Goal: Task Accomplishment & Management: Use online tool/utility

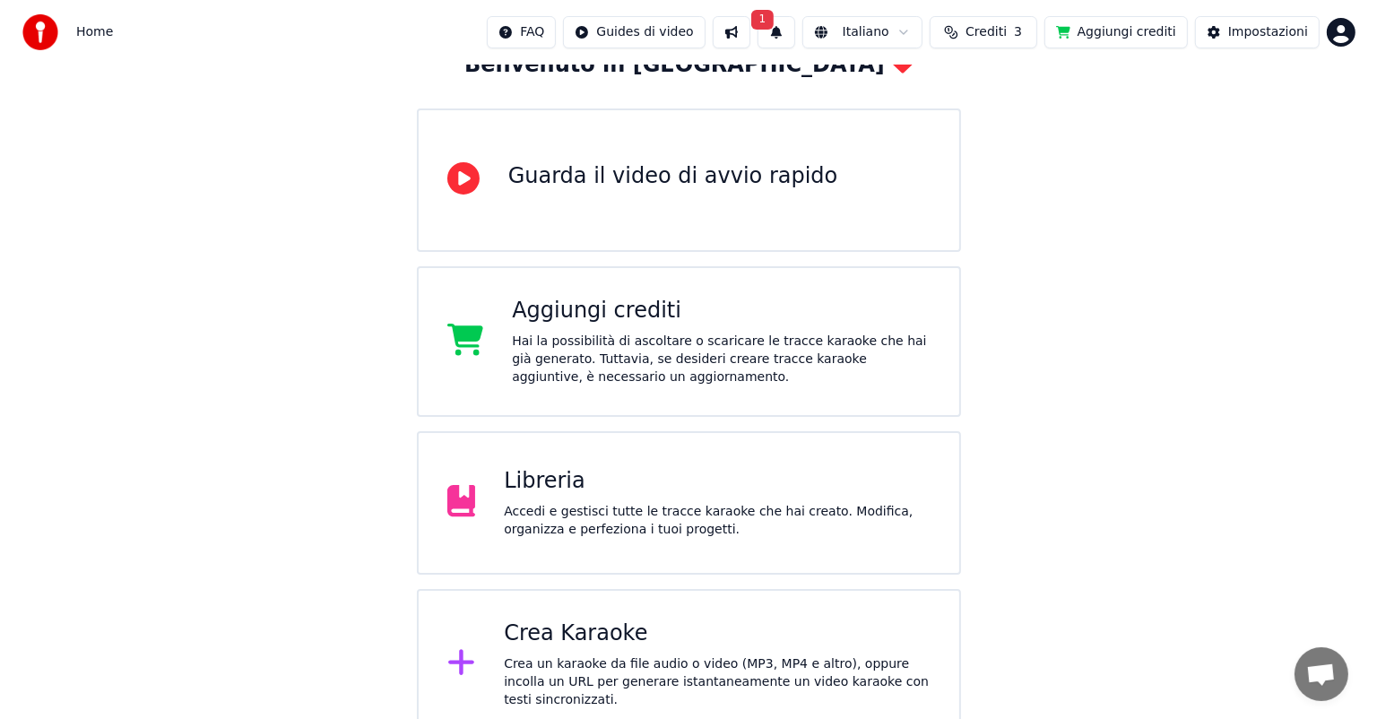
scroll to position [134, 0]
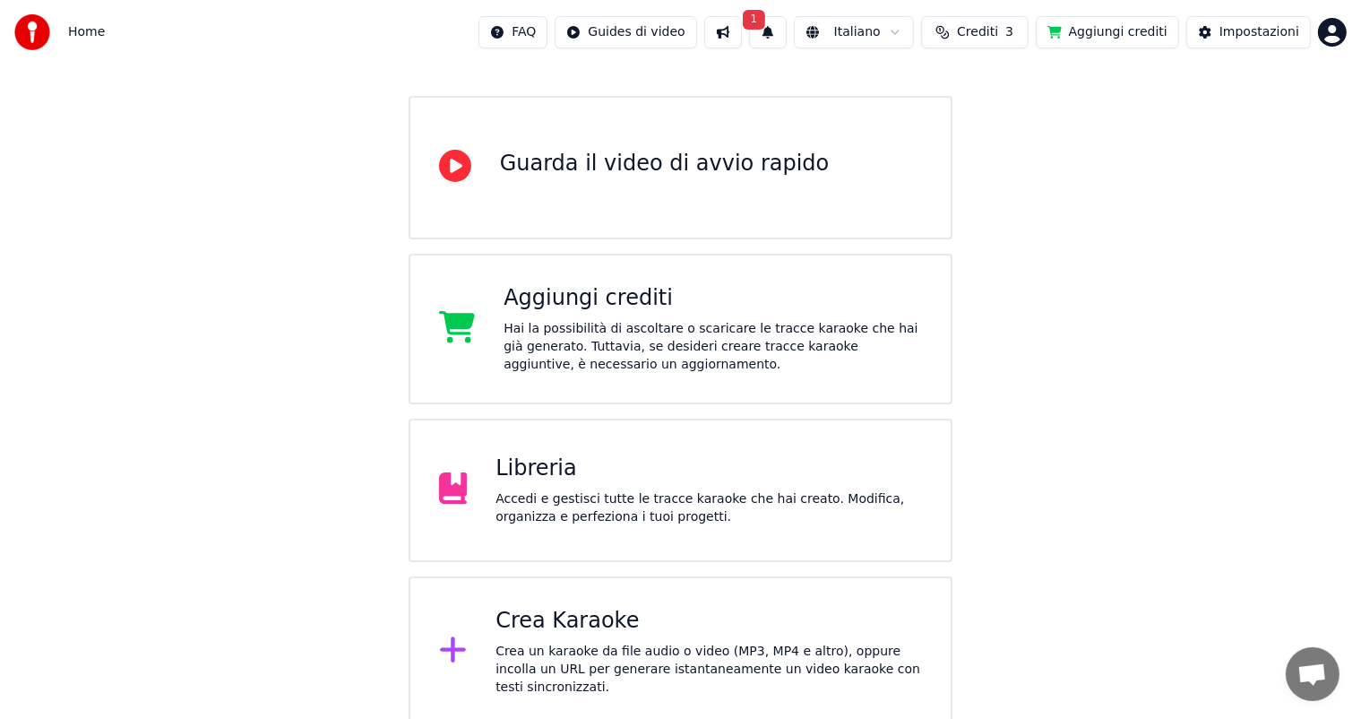
click at [580, 631] on div "Crea Karaoke" at bounding box center [709, 621] width 427 height 29
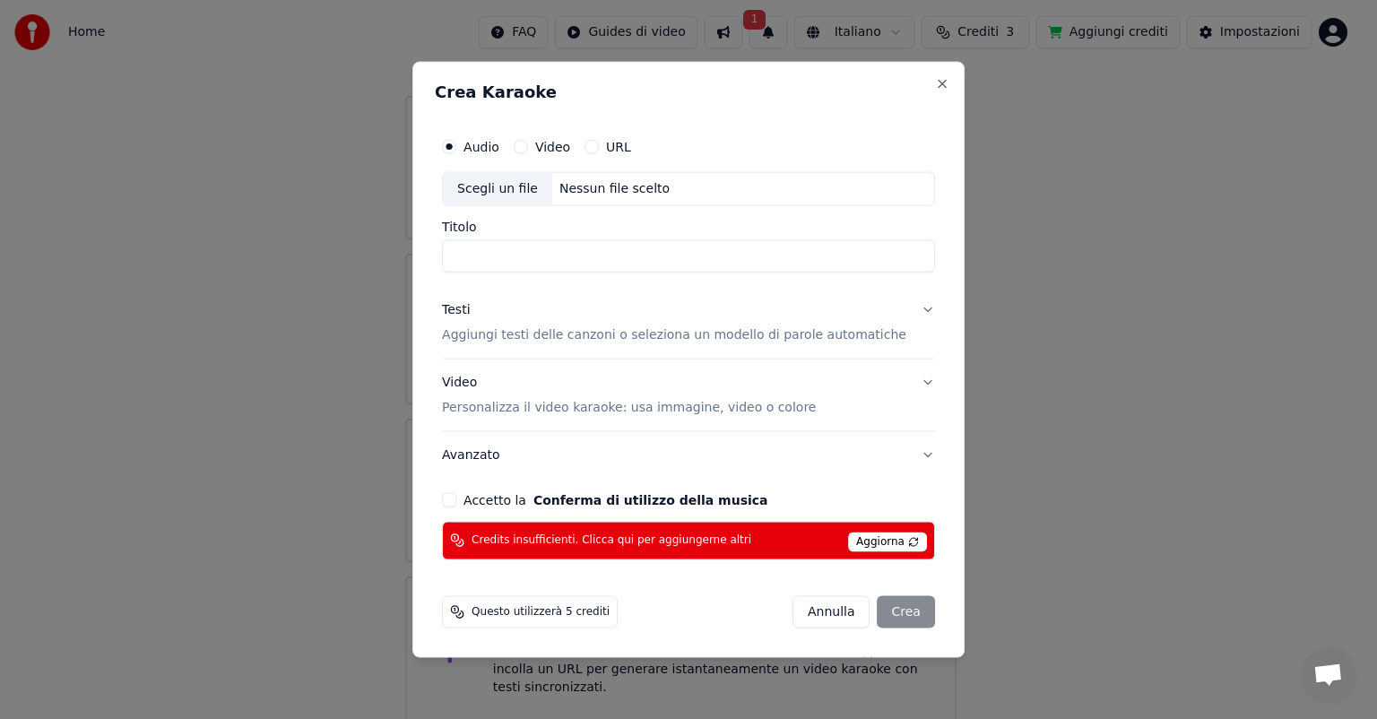
click at [553, 258] on input "Titolo" at bounding box center [688, 256] width 493 height 32
type input "**********"
click at [561, 336] on p "Aggiungi testi delle canzoni o seleziona un modello di parole automatiche" at bounding box center [674, 335] width 464 height 18
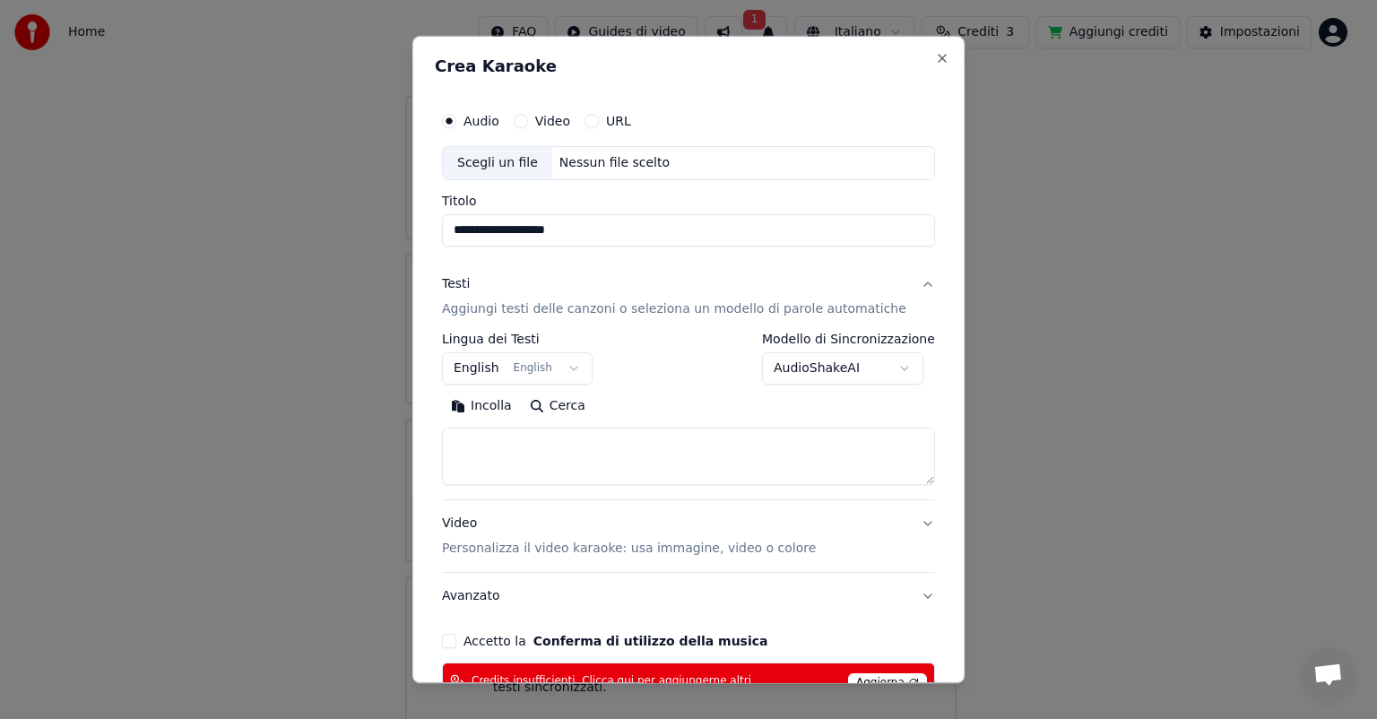
click at [573, 367] on body "**********" at bounding box center [680, 296] width 1361 height 860
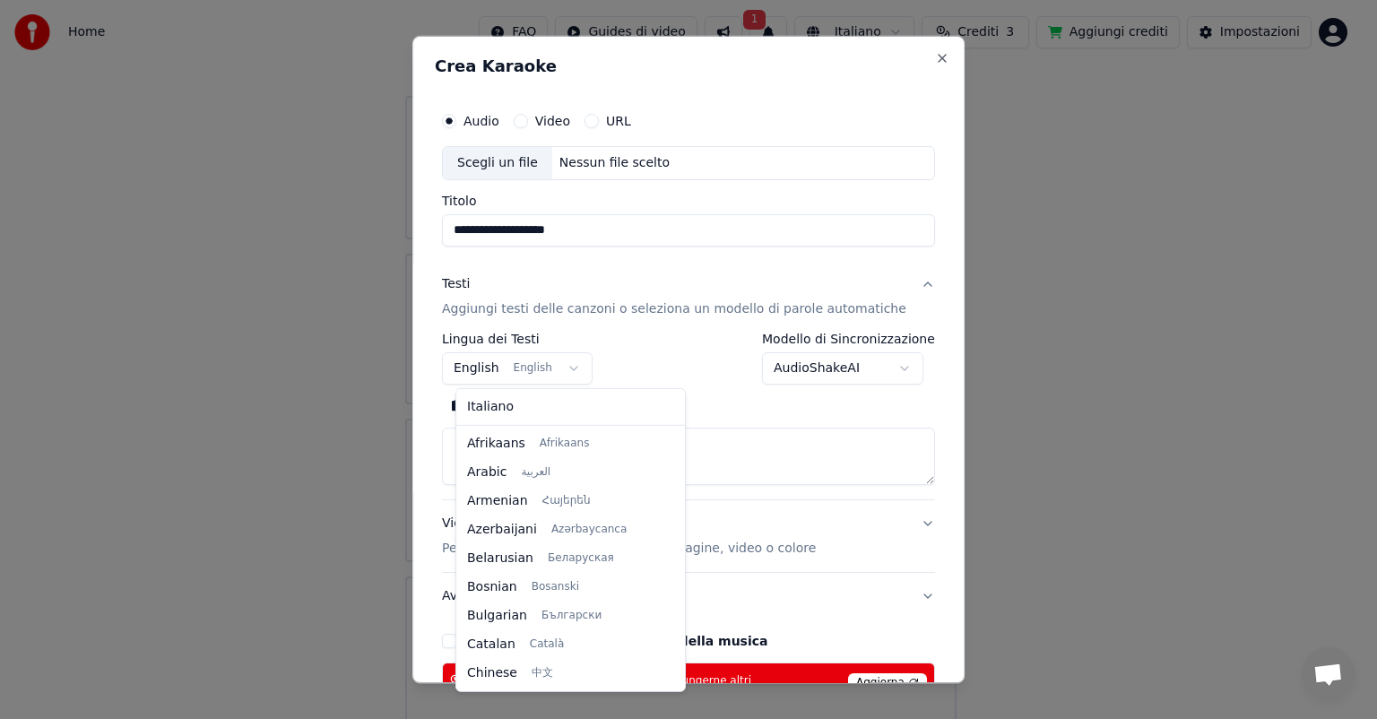
scroll to position [143, 0]
select select "**"
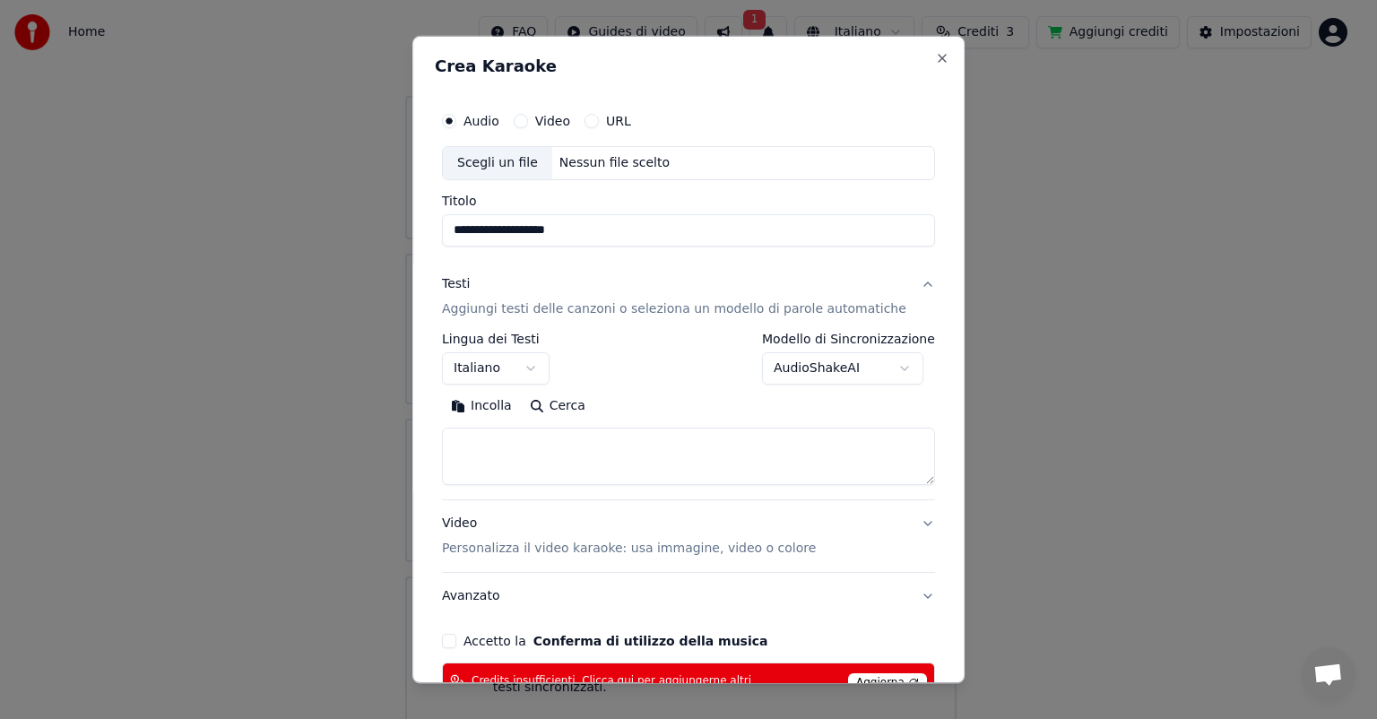
click at [833, 367] on body "**********" at bounding box center [680, 296] width 1361 height 860
click at [527, 441] on textarea at bounding box center [688, 455] width 493 height 57
paste textarea "**********"
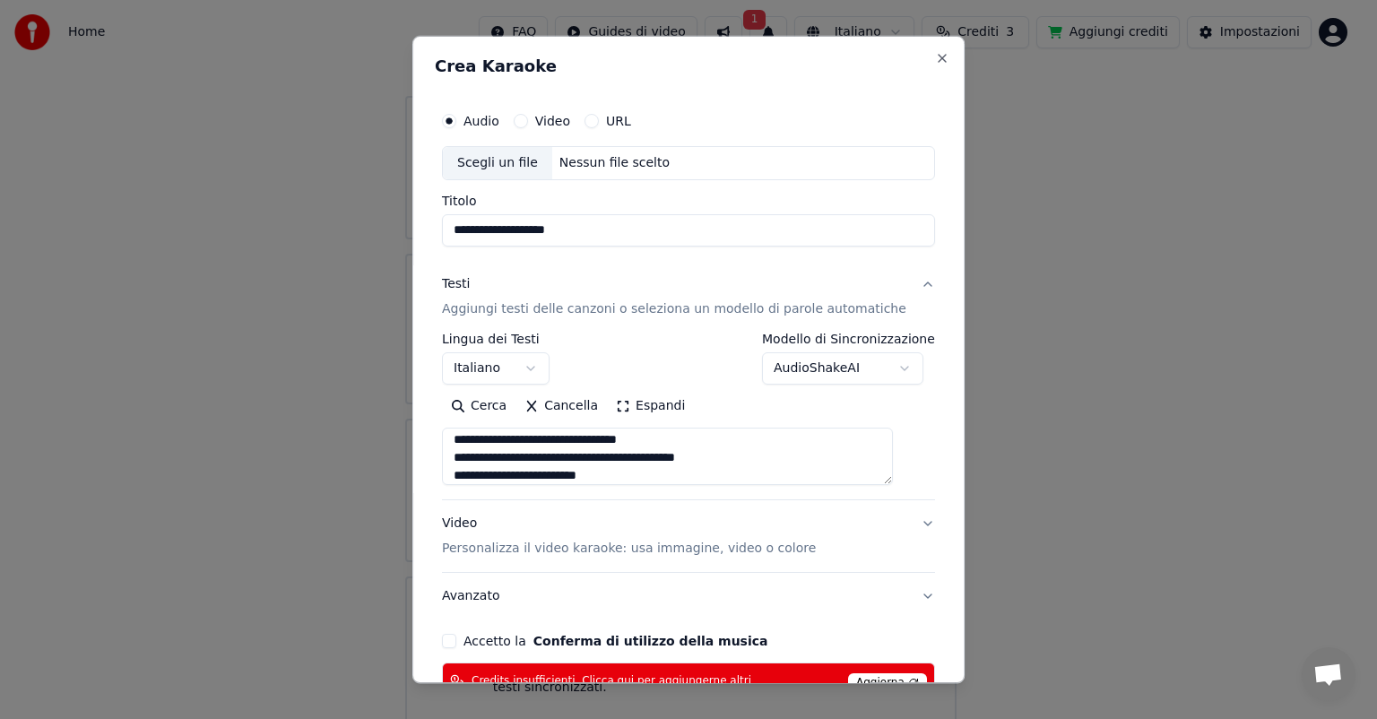
scroll to position [548, 0]
drag, startPoint x: 506, startPoint y: 476, endPoint x: 424, endPoint y: 471, distance: 82.6
click at [424, 471] on body "**********" at bounding box center [680, 296] width 1361 height 860
click at [615, 456] on textarea at bounding box center [667, 455] width 451 height 57
click at [506, 468] on textarea at bounding box center [667, 455] width 451 height 57
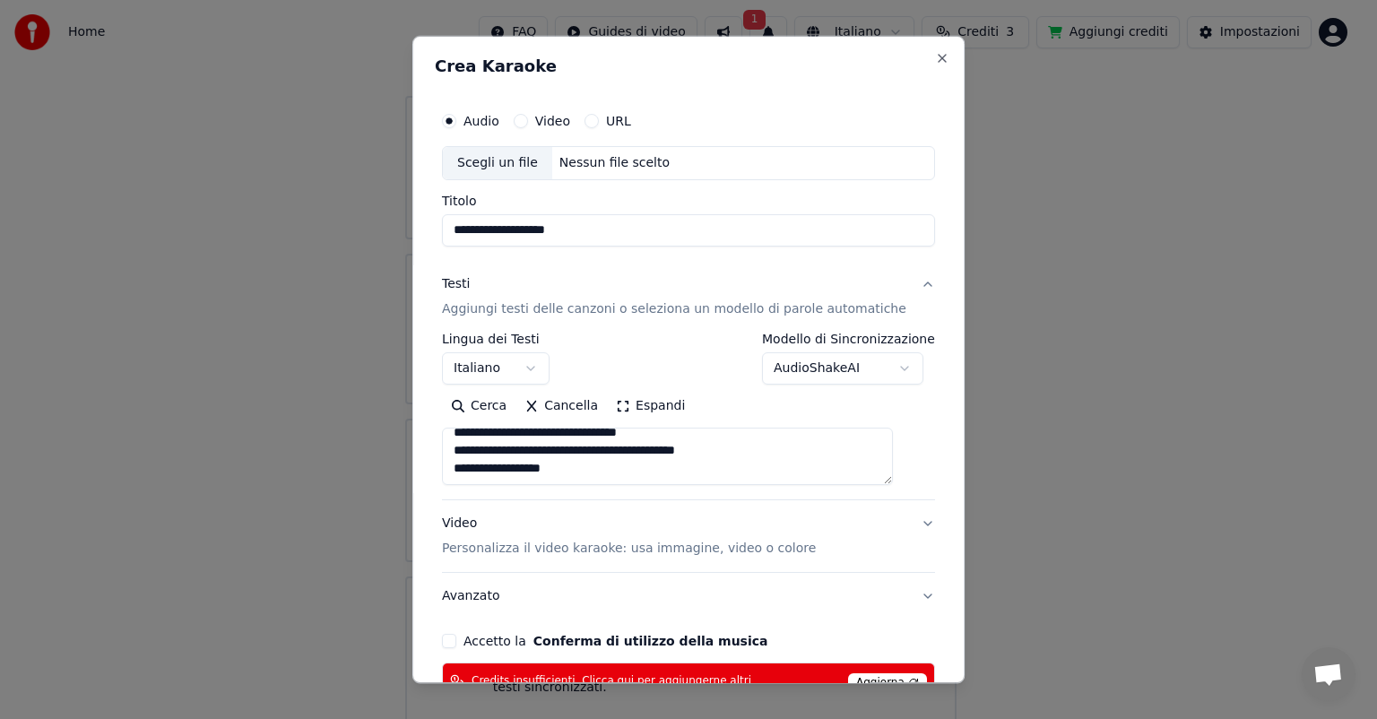
drag, startPoint x: 506, startPoint y: 452, endPoint x: 459, endPoint y: 448, distance: 47.6
click at [459, 448] on textarea at bounding box center [667, 455] width 451 height 57
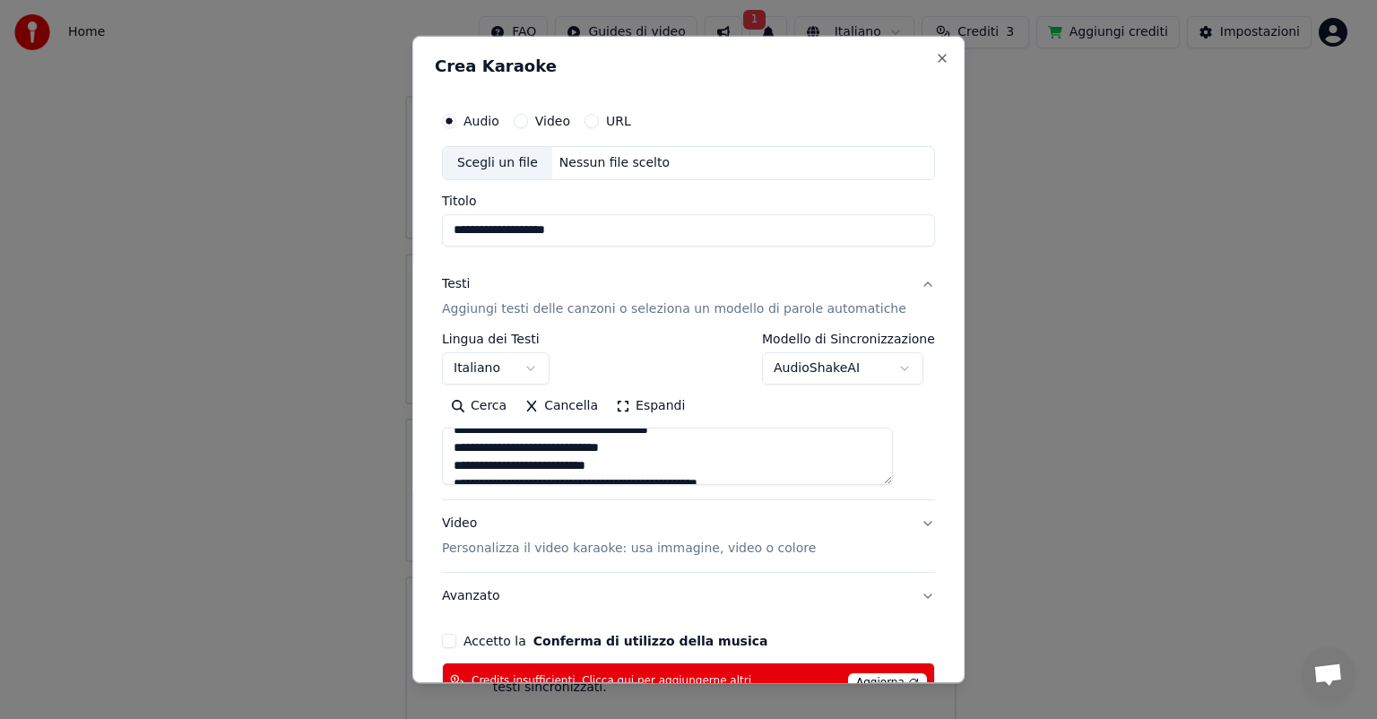
drag, startPoint x: 507, startPoint y: 432, endPoint x: 479, endPoint y: 430, distance: 27.8
click at [479, 430] on textarea at bounding box center [667, 455] width 451 height 57
click at [740, 459] on textarea at bounding box center [667, 455] width 451 height 57
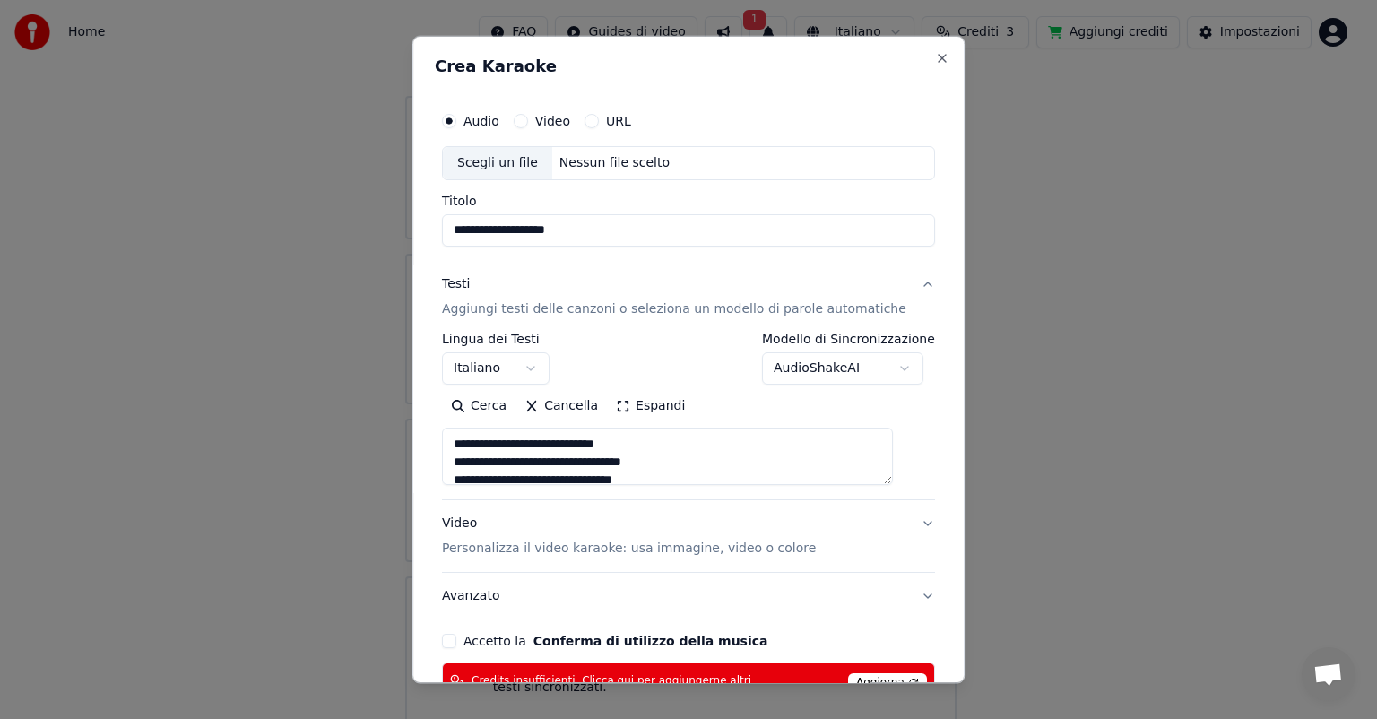
drag, startPoint x: 519, startPoint y: 441, endPoint x: 465, endPoint y: 443, distance: 53.8
click at [465, 443] on textarea at bounding box center [667, 455] width 451 height 57
drag, startPoint x: 506, startPoint y: 461, endPoint x: 467, endPoint y: 460, distance: 39.4
click at [467, 460] on textarea at bounding box center [667, 455] width 451 height 57
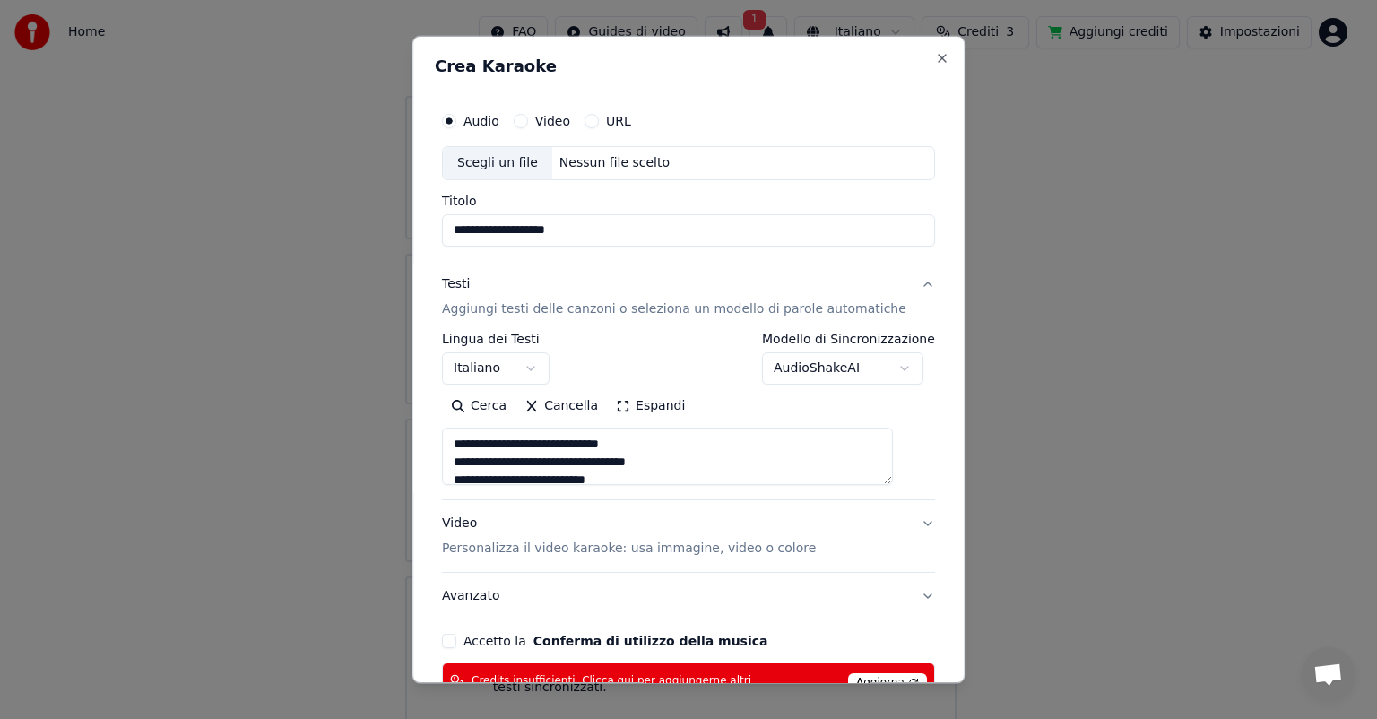
drag, startPoint x: 505, startPoint y: 444, endPoint x: 452, endPoint y: 443, distance: 53.8
click at [460, 442] on textarea at bounding box center [667, 455] width 451 height 57
click at [496, 474] on textarea at bounding box center [667, 455] width 451 height 57
click at [507, 469] on textarea at bounding box center [667, 455] width 451 height 57
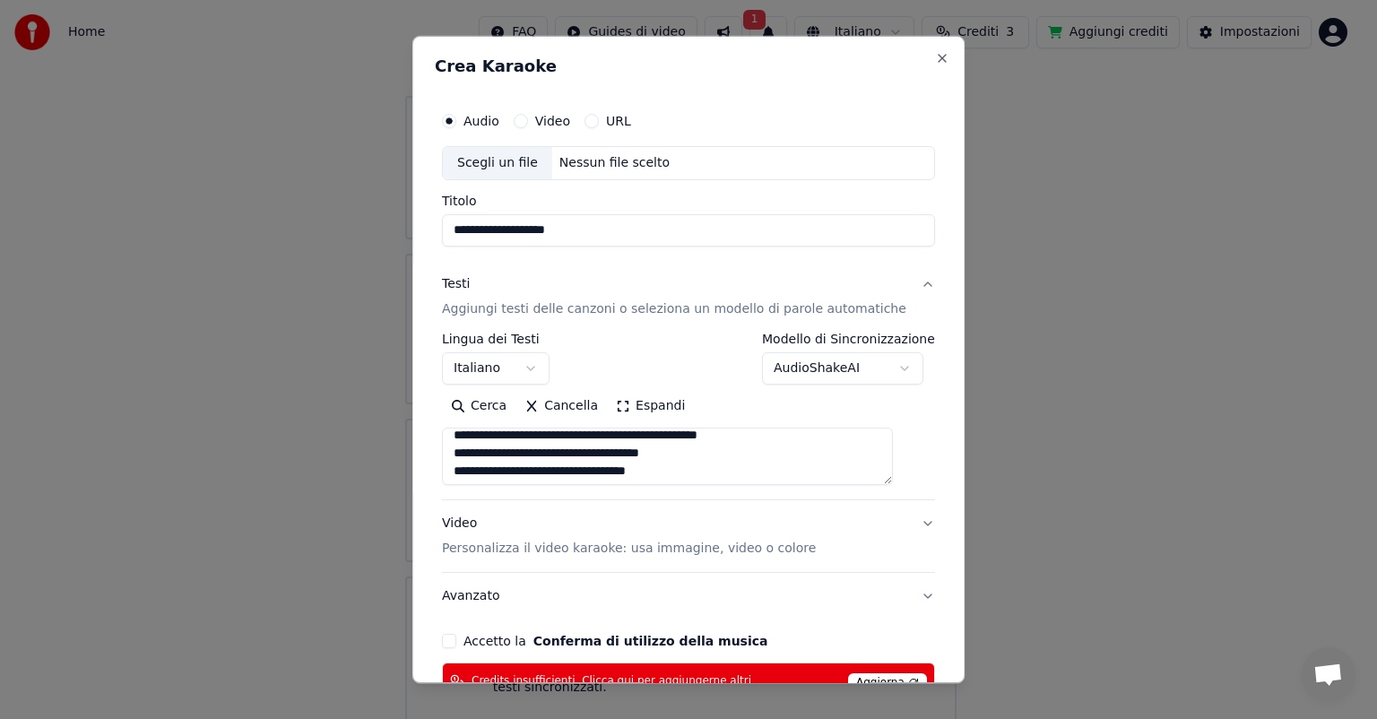
drag, startPoint x: 505, startPoint y: 477, endPoint x: 495, endPoint y: 477, distance: 10.8
click at [495, 477] on textarea at bounding box center [667, 455] width 451 height 57
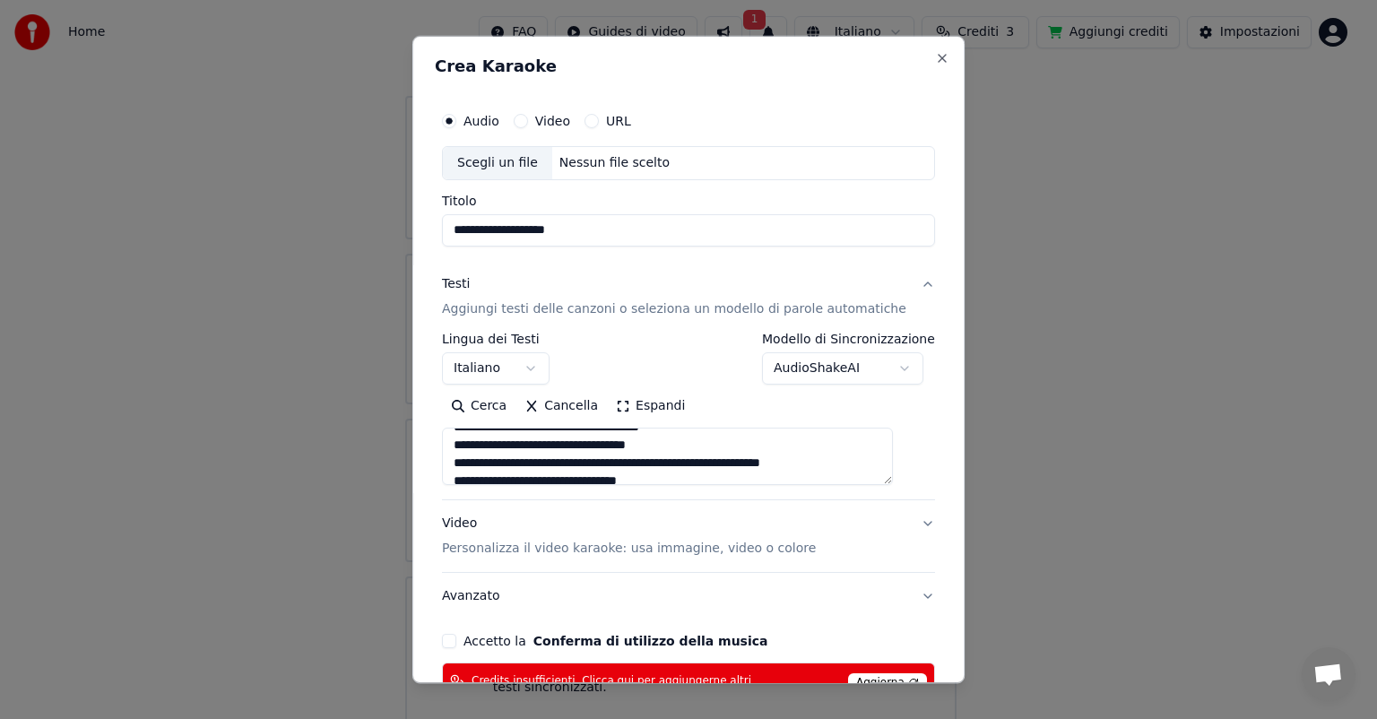
click at [509, 463] on textarea at bounding box center [667, 455] width 451 height 57
drag, startPoint x: 507, startPoint y: 462, endPoint x: 466, endPoint y: 461, distance: 41.3
click at [466, 461] on textarea at bounding box center [667, 455] width 451 height 57
click at [505, 445] on textarea at bounding box center [667, 455] width 451 height 57
click at [505, 434] on textarea at bounding box center [667, 455] width 451 height 57
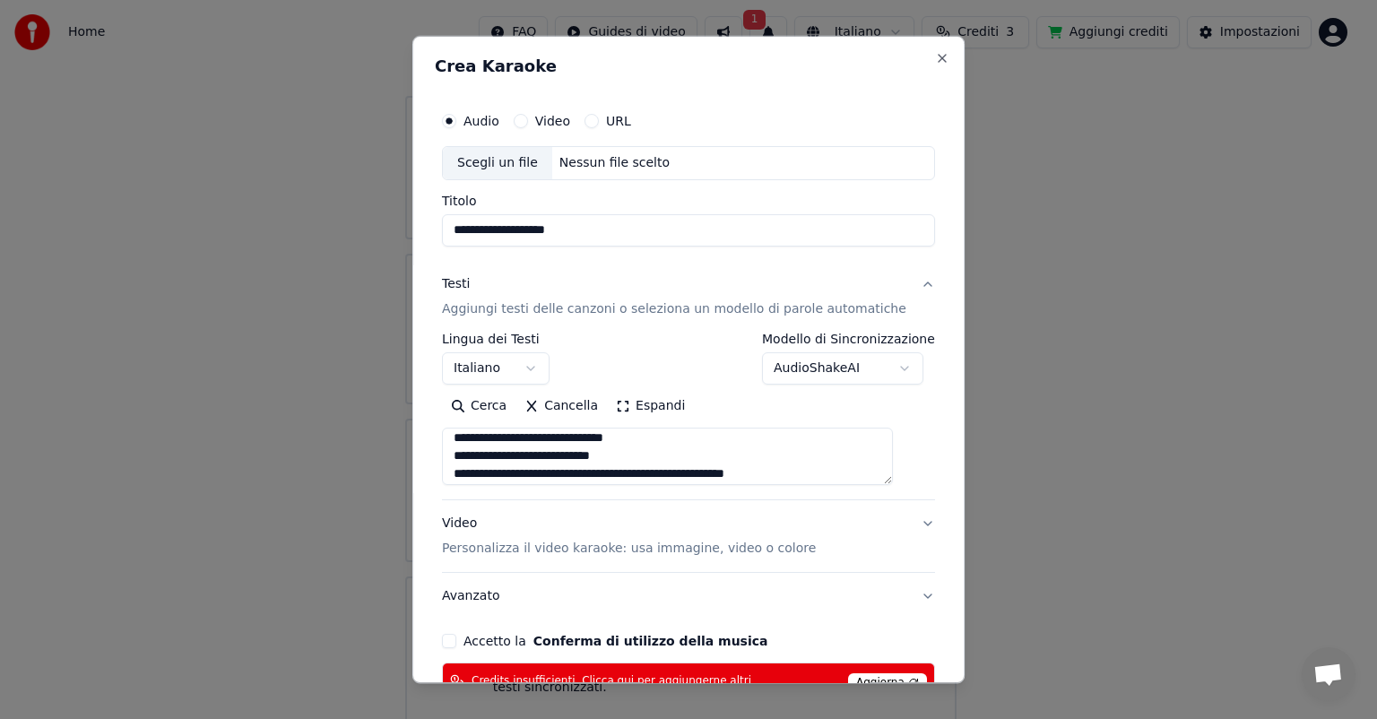
scroll to position [203, 0]
click at [505, 434] on textarea at bounding box center [667, 455] width 451 height 57
click at [464, 438] on textarea at bounding box center [667, 455] width 451 height 57
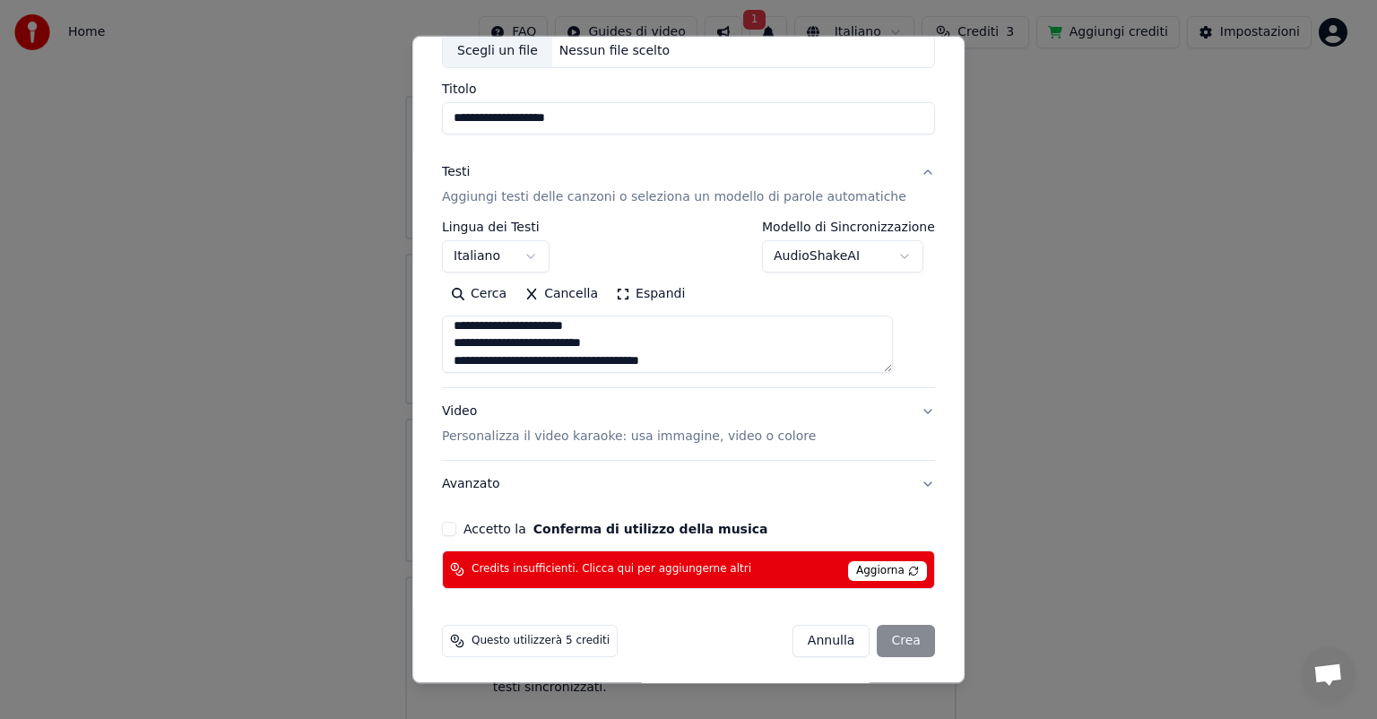
scroll to position [114, 0]
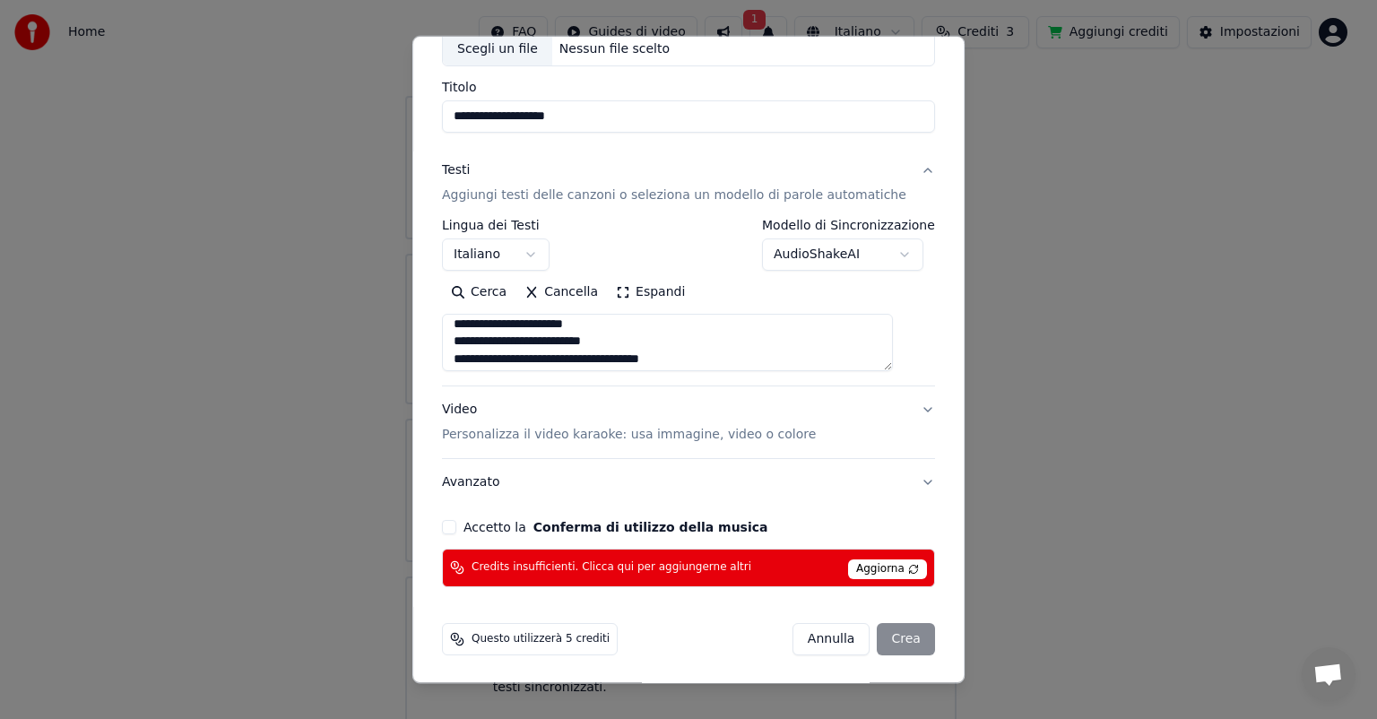
type textarea "**********"
click at [456, 525] on button "Accetto la Conferma di utilizzo della musica" at bounding box center [449, 527] width 14 height 14
click at [858, 566] on span "Aggiorna" at bounding box center [887, 569] width 79 height 20
click at [871, 634] on div "[PERSON_NAME]" at bounding box center [863, 639] width 142 height 32
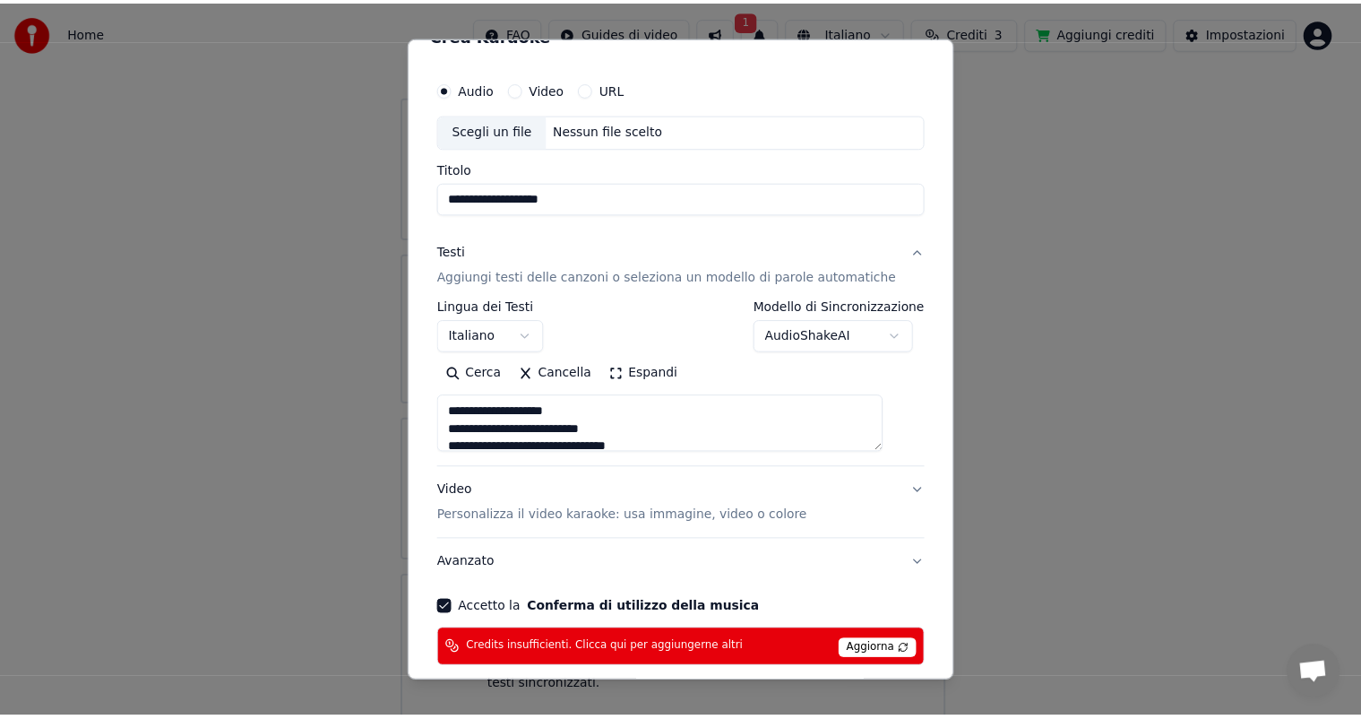
scroll to position [0, 0]
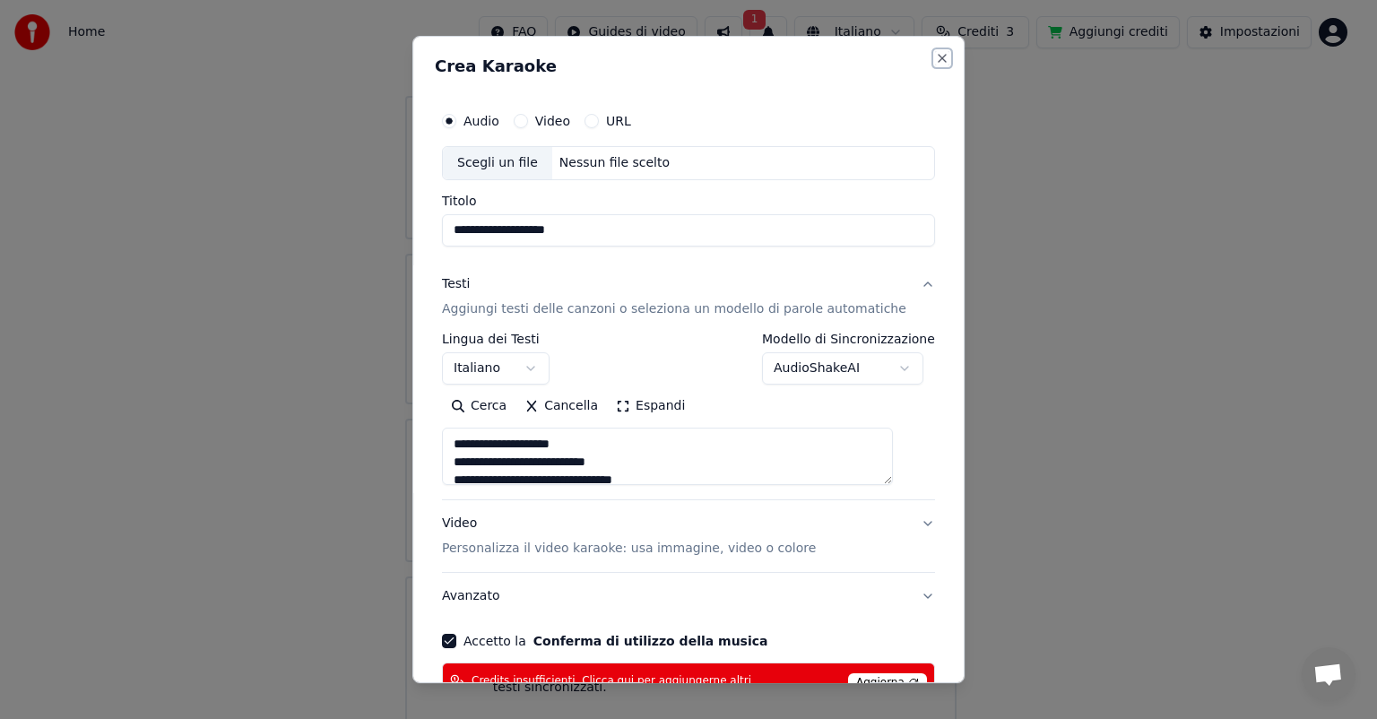
click at [935, 57] on button "Close" at bounding box center [942, 58] width 14 height 14
select select
